Goal: Communication & Community: Answer question/provide support

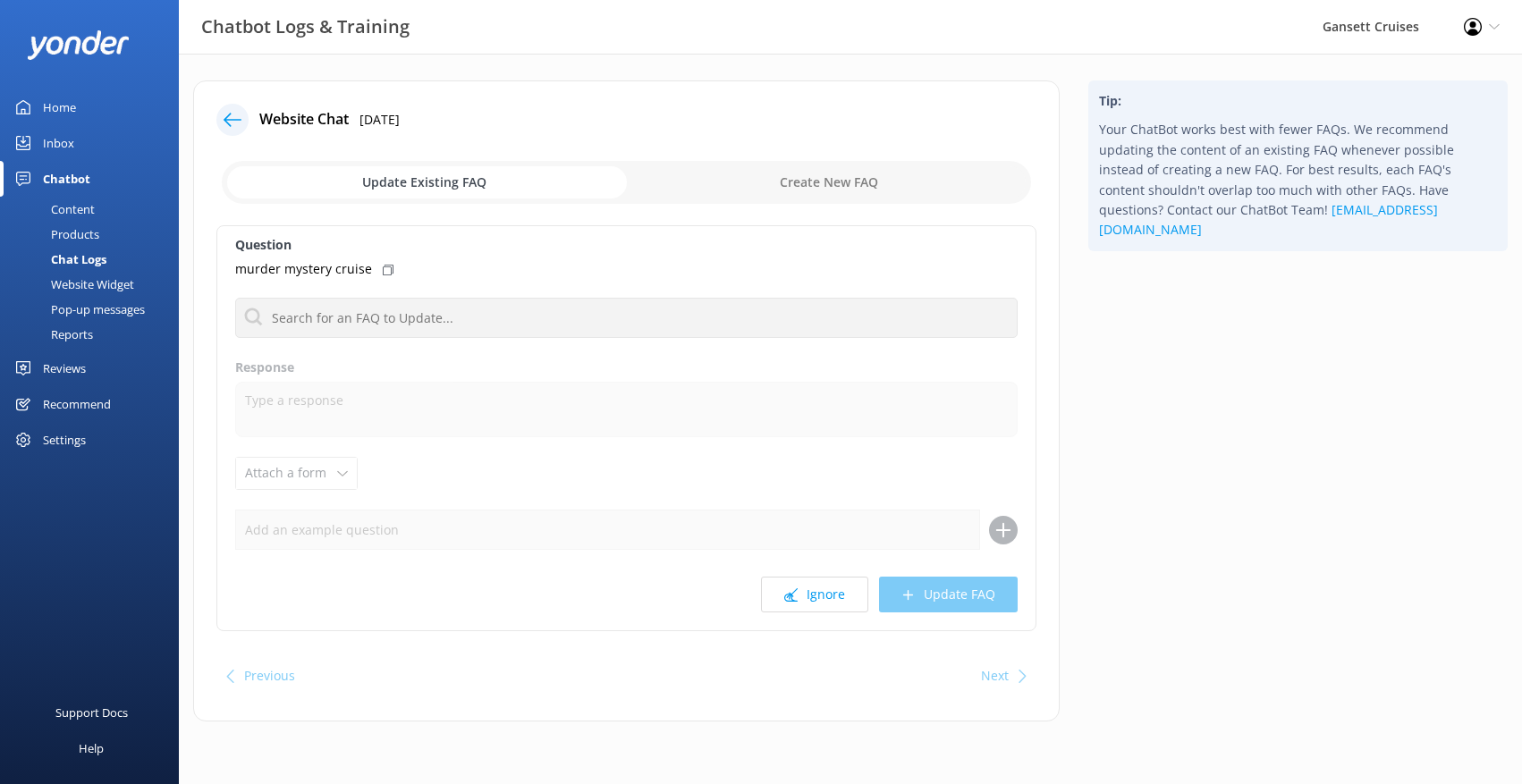
click at [83, 144] on link "Inbox" at bounding box center [89, 142] width 179 height 35
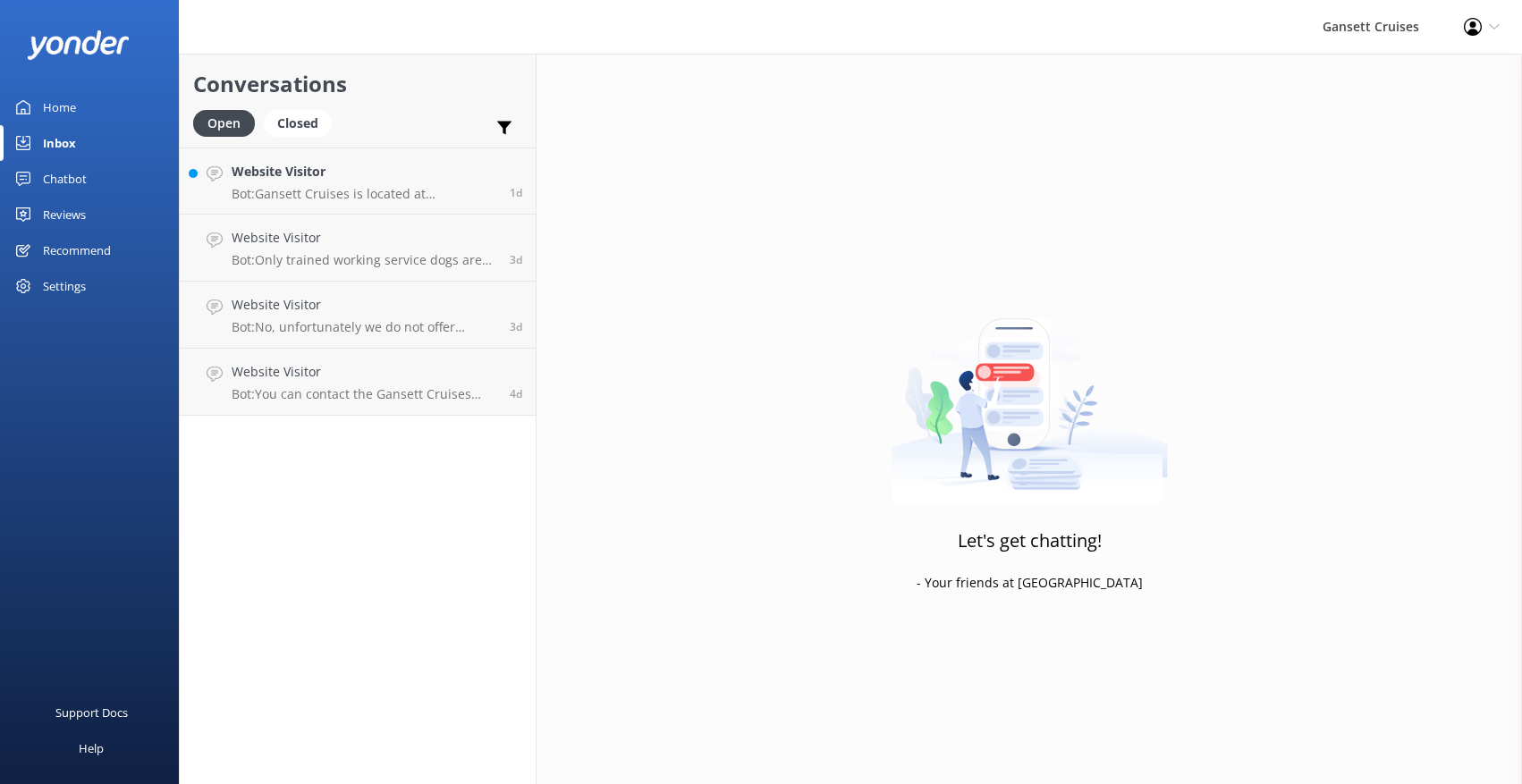
click at [84, 102] on link "Home" at bounding box center [89, 106] width 179 height 35
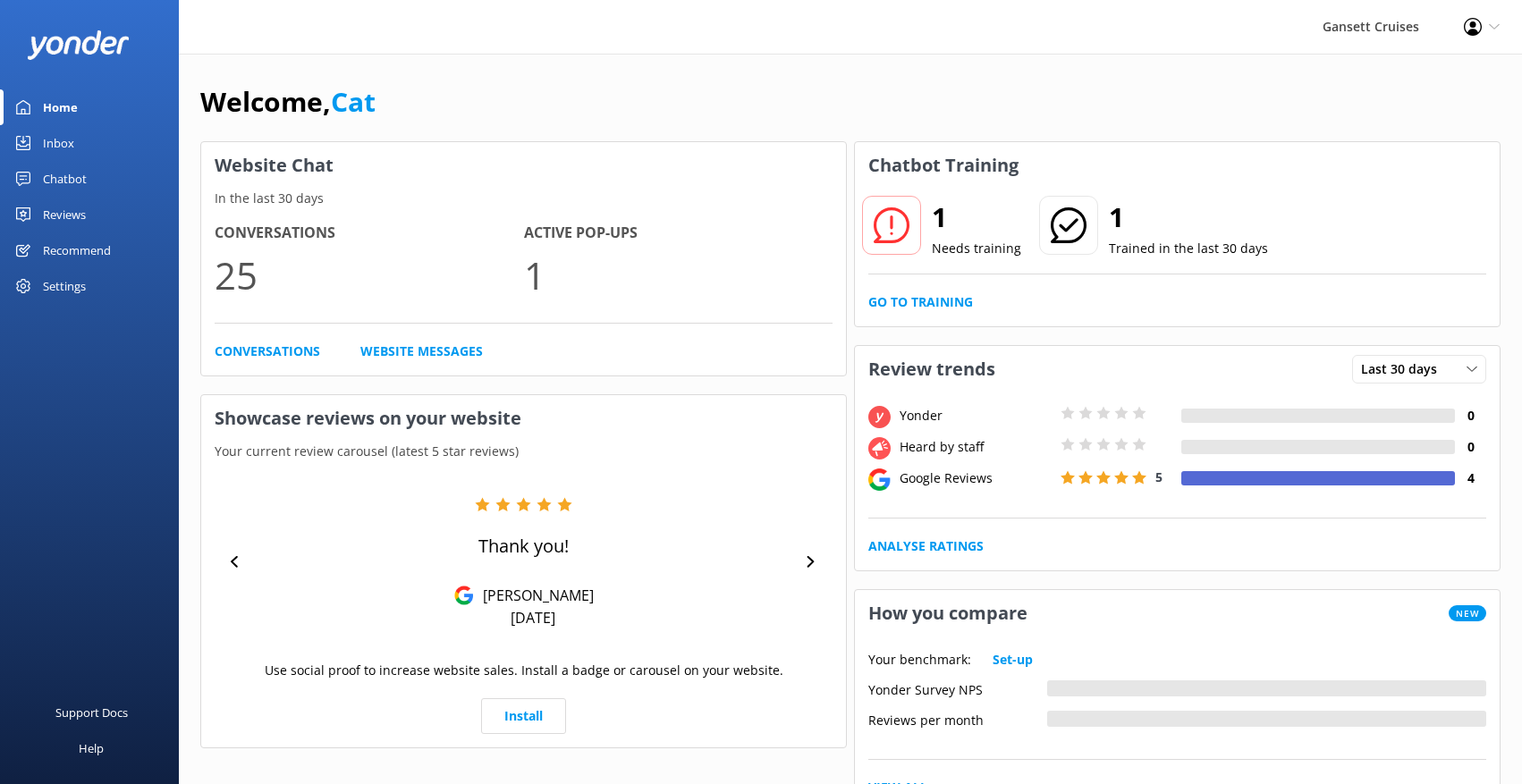
click at [71, 142] on div "Inbox" at bounding box center [58, 142] width 32 height 35
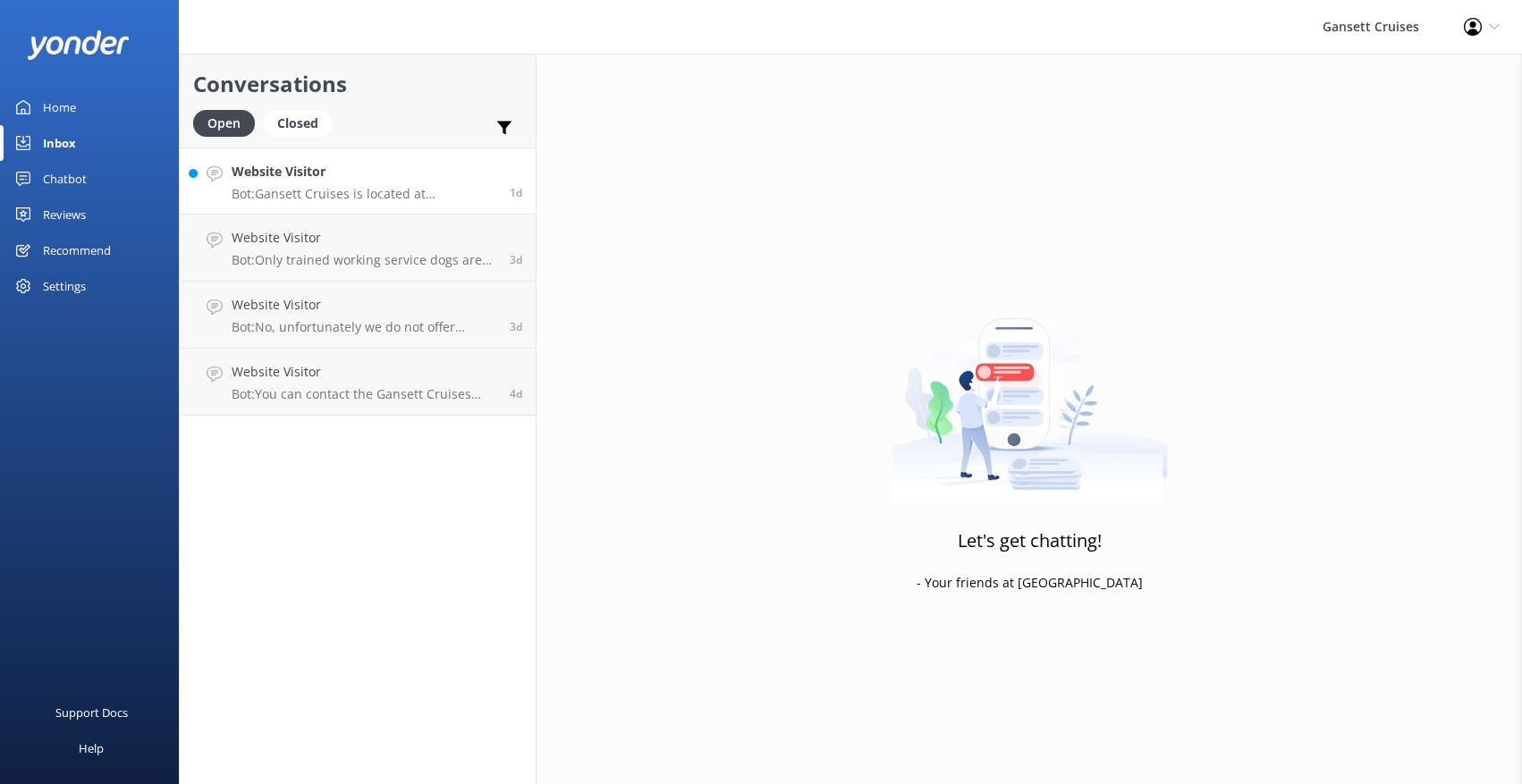
click at [384, 193] on p "Bot: Gansett Cruises is located at [STREET_ADDRESS][PERSON_NAME]. For direction…" at bounding box center [364, 193] width 265 height 16
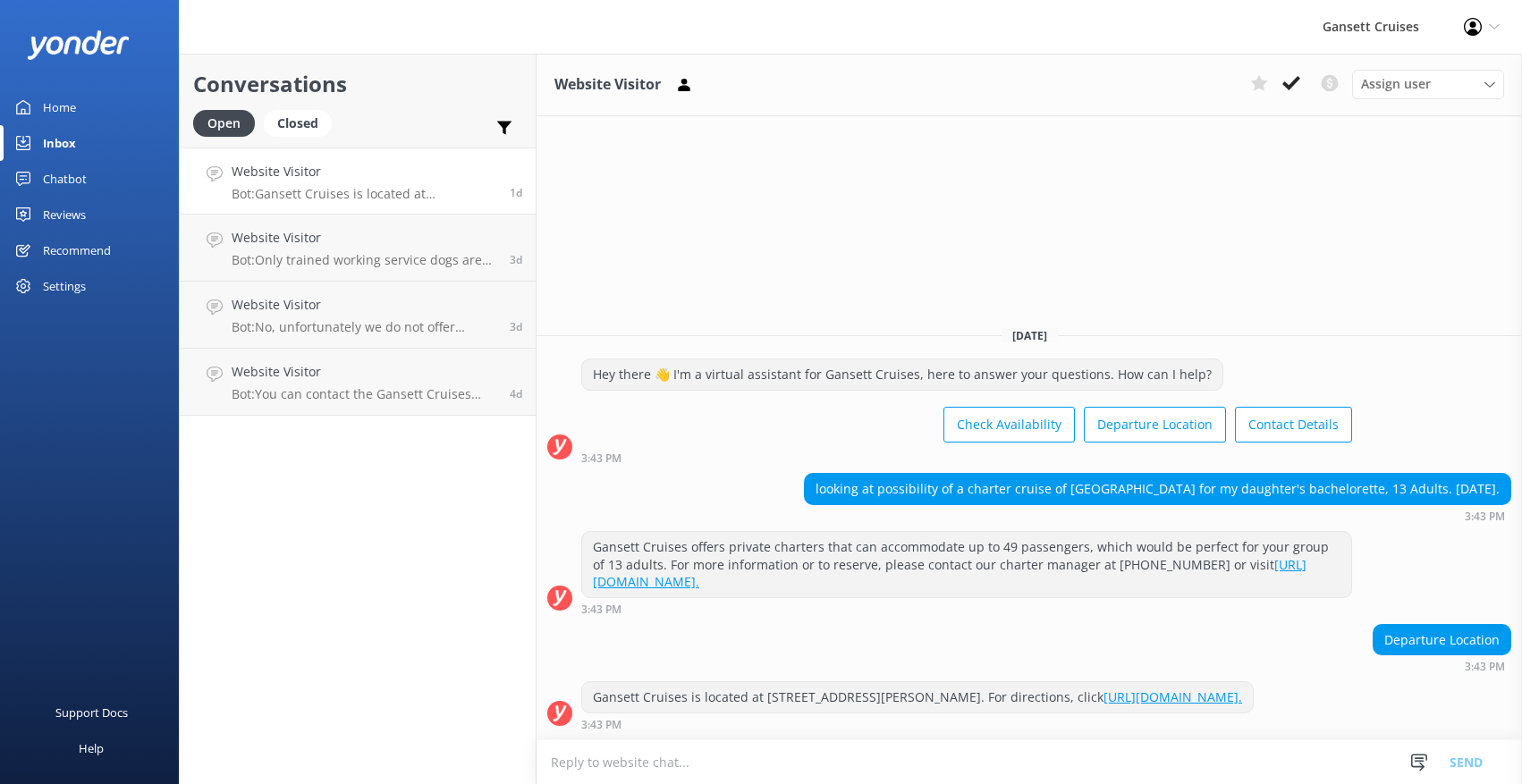
click at [82, 81] on div at bounding box center [89, 44] width 179 height 89
